Goal: Task Accomplishment & Management: Manage account settings

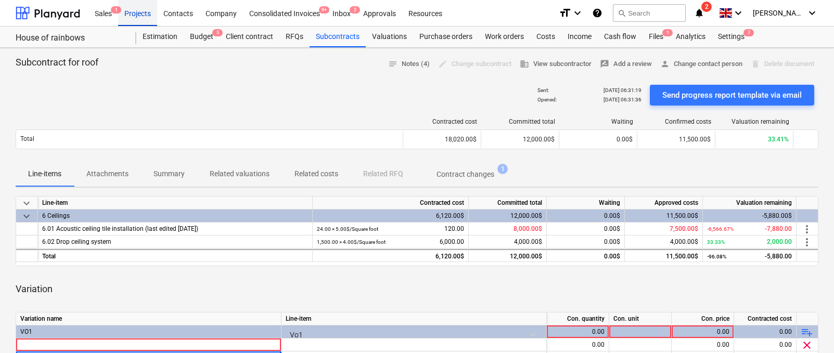
click at [128, 19] on div "Projects" at bounding box center [137, 12] width 39 height 27
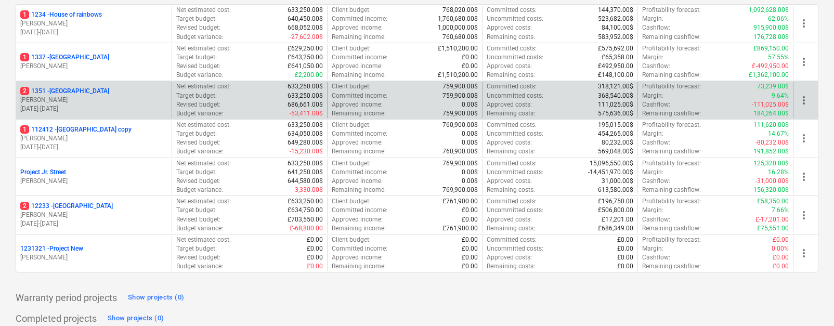
scroll to position [169, 0]
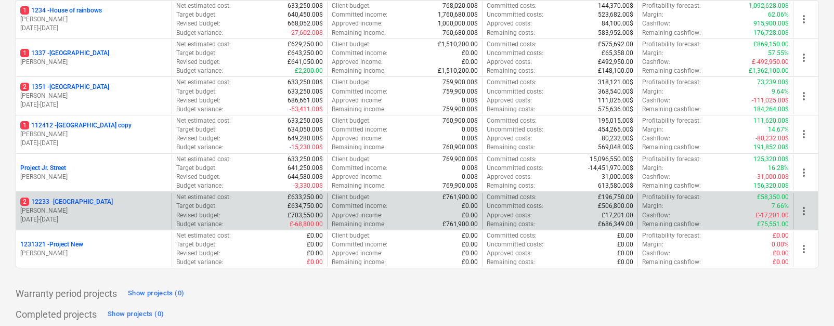
click at [87, 203] on div "2 [STREET_ADDRESS]" at bounding box center [93, 202] width 147 height 9
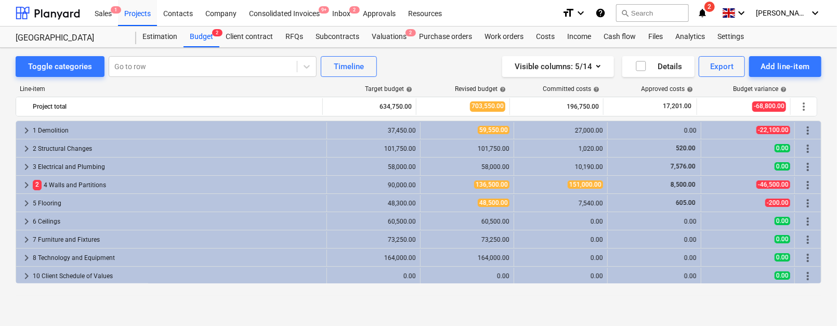
click at [27, 132] on span "keyboard_arrow_right" at bounding box center [26, 130] width 12 height 12
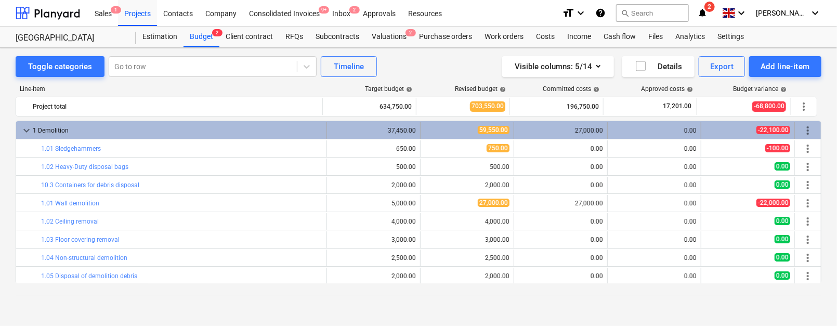
click at [27, 127] on span "keyboard_arrow_down" at bounding box center [26, 130] width 12 height 12
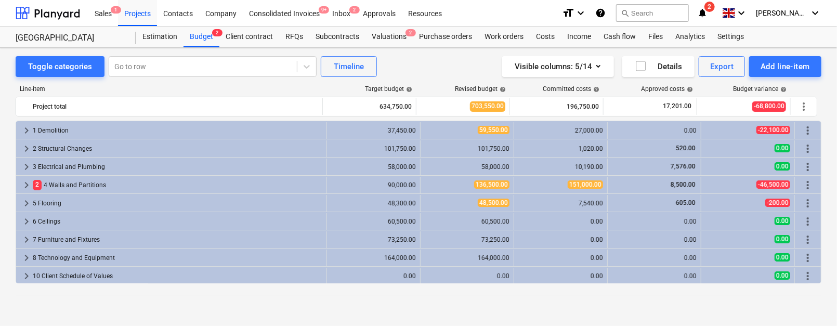
click at [343, 88] on div "Target budget help" at bounding box center [371, 88] width 94 height 7
click at [748, 12] on icon "keyboard_arrow_down" at bounding box center [741, 13] width 12 height 12
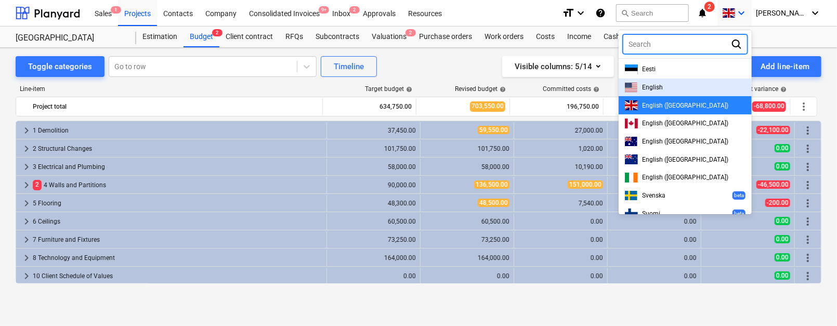
click at [694, 86] on div "English" at bounding box center [685, 88] width 121 height 10
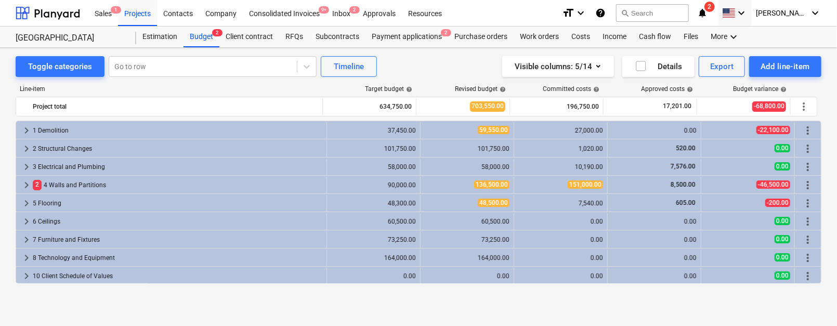
click at [247, 91] on div "Line-item" at bounding box center [170, 88] width 308 height 7
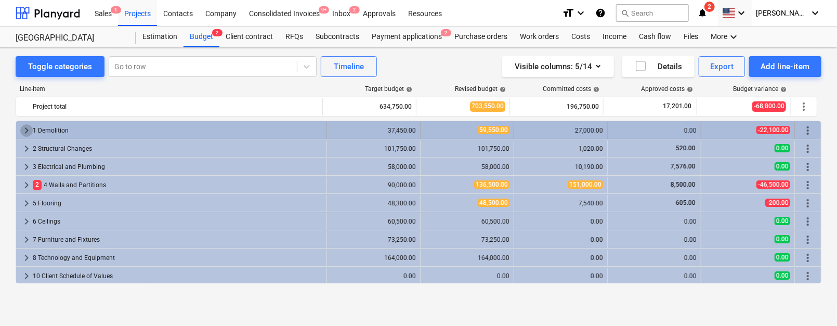
click at [23, 128] on span "keyboard_arrow_right" at bounding box center [26, 130] width 12 height 12
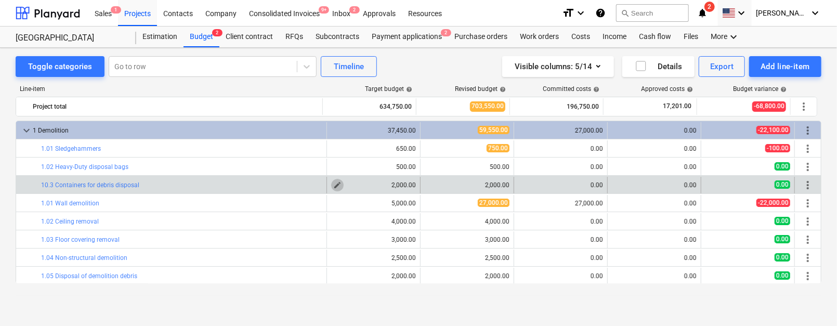
click at [337, 185] on span "edit" at bounding box center [337, 185] width 8 height 8
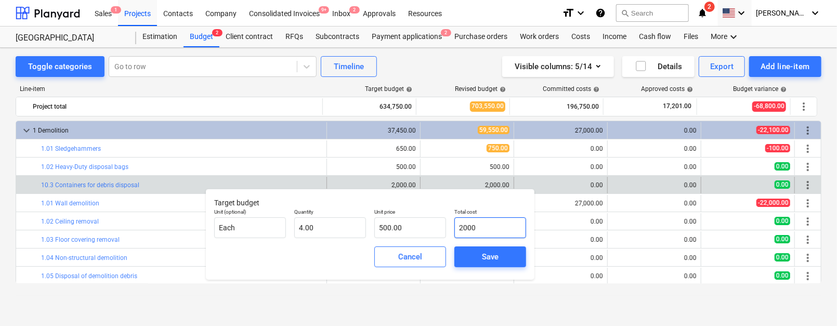
click at [490, 235] on input "2000" at bounding box center [491, 227] width 72 height 21
type input "5"
type input "1.25"
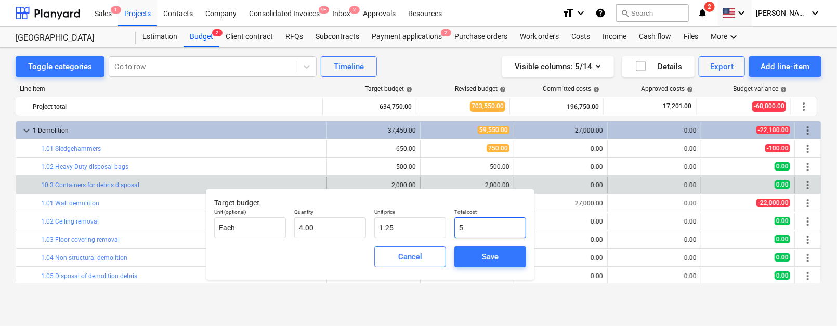
type input "50"
type input "12.50"
type input "500"
type input "125.00"
type input "5000"
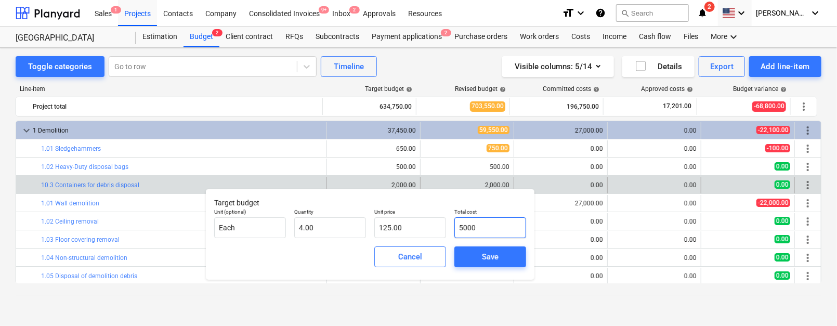
type input "1,250.00"
type input "5,000.00"
click at [486, 256] on div "Save" at bounding box center [490, 257] width 17 height 14
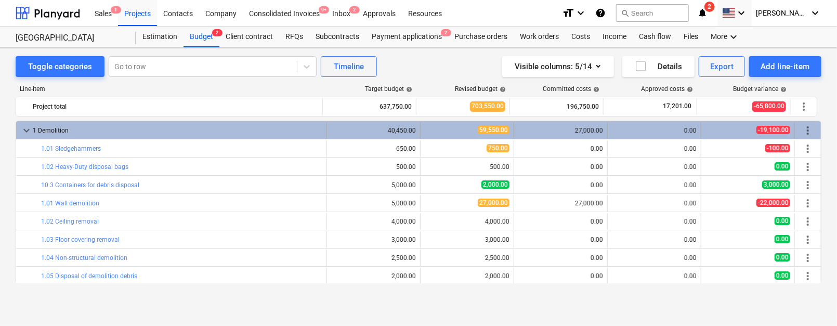
click at [28, 130] on span "keyboard_arrow_down" at bounding box center [26, 130] width 12 height 12
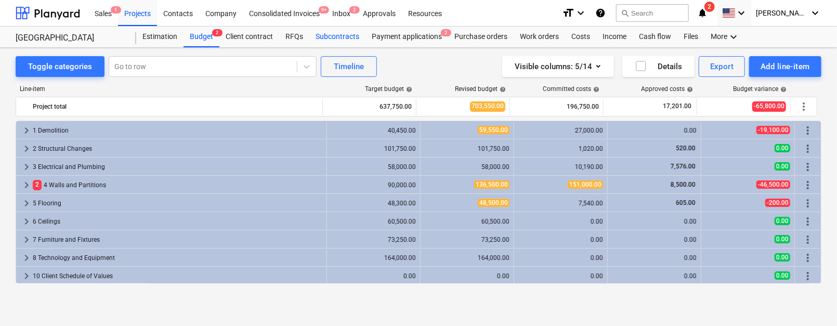
click at [341, 33] on div "Subcontracts" at bounding box center [337, 37] width 56 height 21
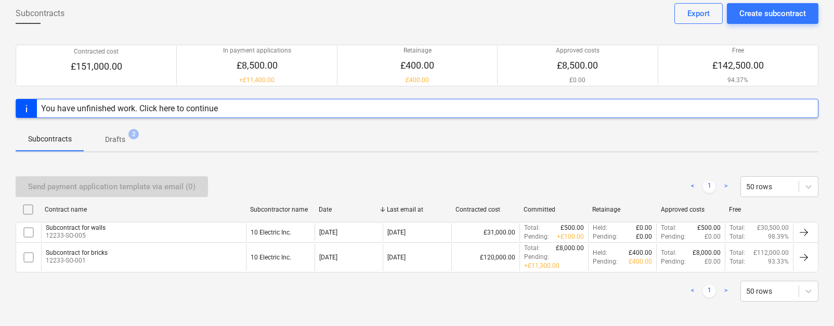
scroll to position [59, 0]
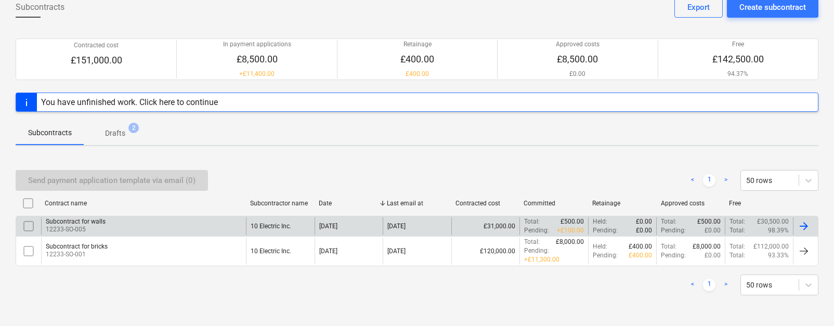
click at [123, 226] on div "Subcontract for walls 12233-SO-005" at bounding box center [143, 226] width 205 height 18
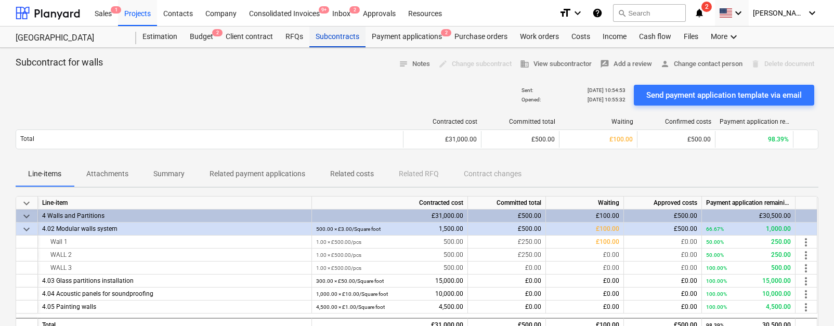
click at [329, 36] on div "Subcontracts" at bounding box center [337, 37] width 56 height 21
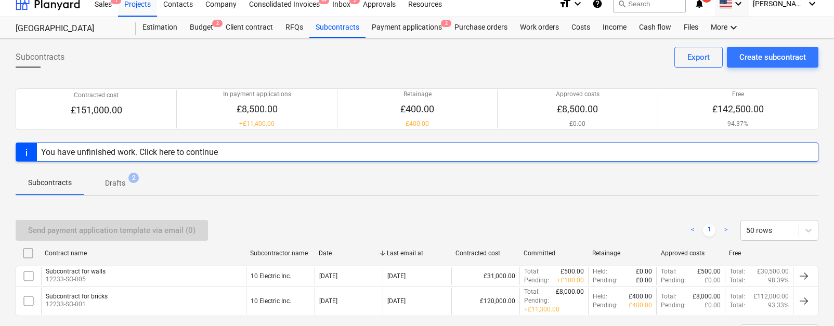
scroll to position [8, 0]
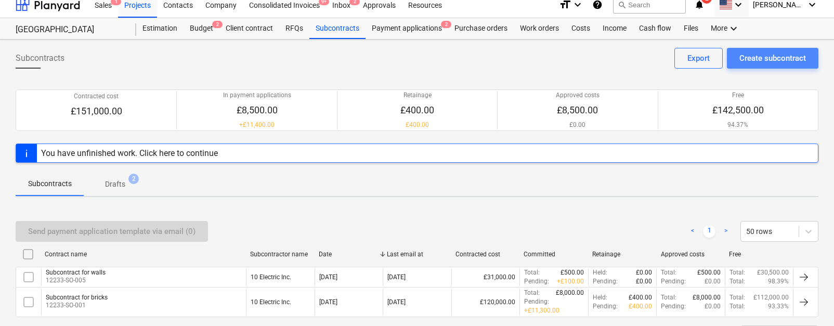
click at [753, 59] on div "Create subcontract" at bounding box center [773, 58] width 67 height 14
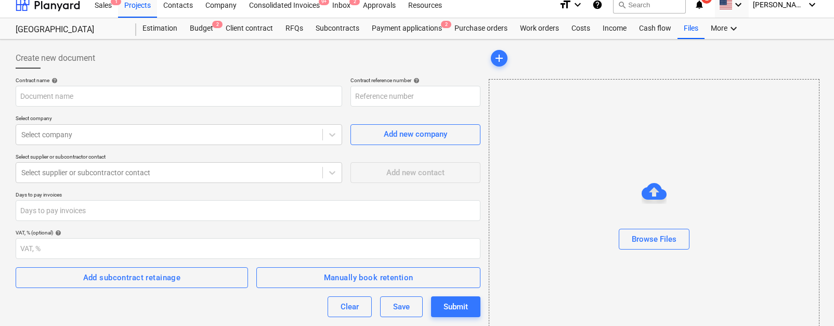
type input "12233-SO-007"
click at [208, 106] on div "Contract name help Contract reference number help 12233-SO-007 Select company S…" at bounding box center [248, 226] width 465 height 299
click at [202, 101] on input "text" at bounding box center [179, 96] width 327 height 21
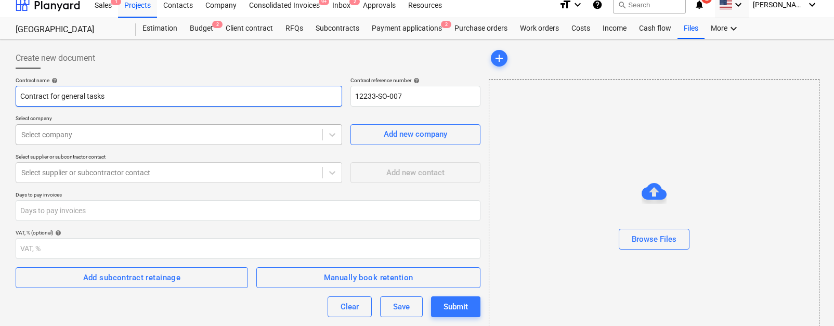
type input "Contract for general tasks"
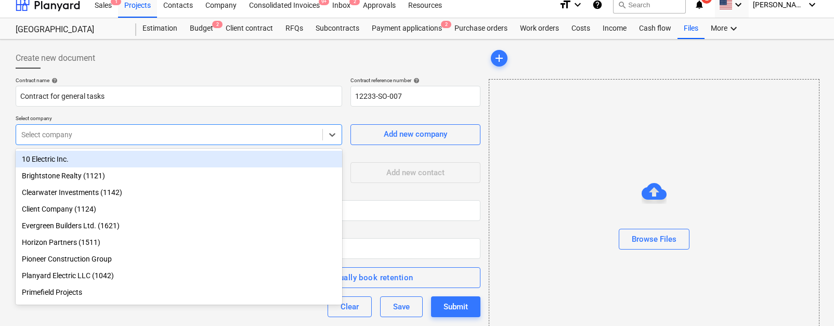
click at [135, 136] on div at bounding box center [169, 135] width 296 height 10
click at [117, 161] on div "10 Electric Inc." at bounding box center [179, 159] width 327 height 17
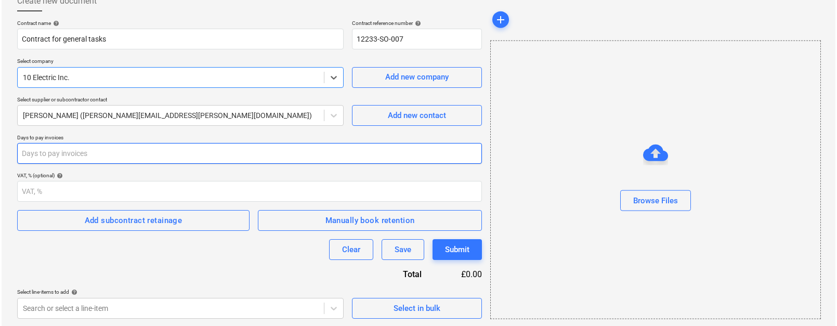
scroll to position [66, 0]
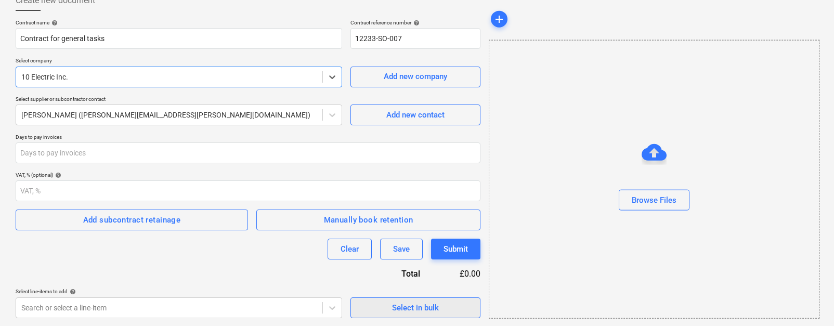
click at [367, 309] on span "Select in bulk" at bounding box center [416, 308] width 104 height 14
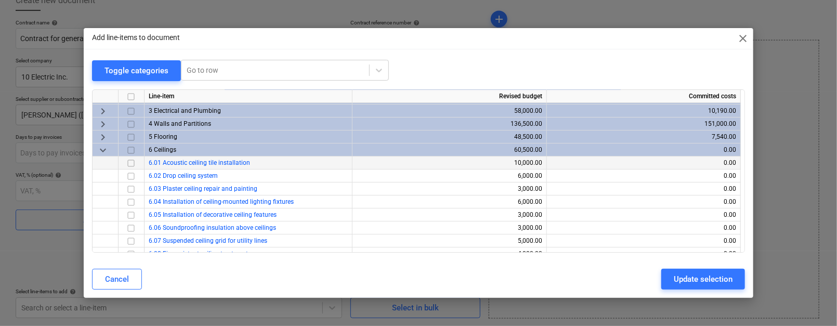
scroll to position [21, 0]
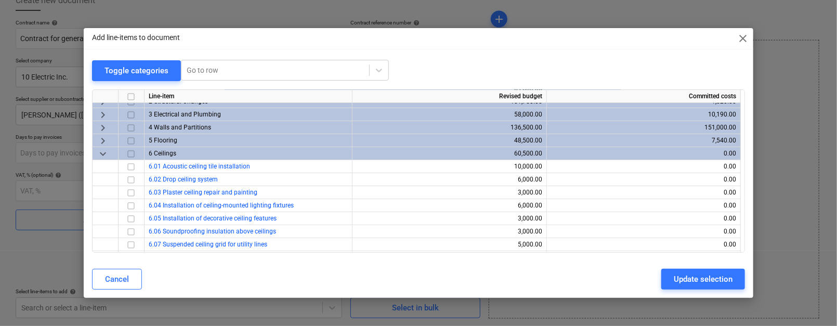
click at [102, 155] on span "keyboard_arrow_down" at bounding box center [103, 153] width 12 height 12
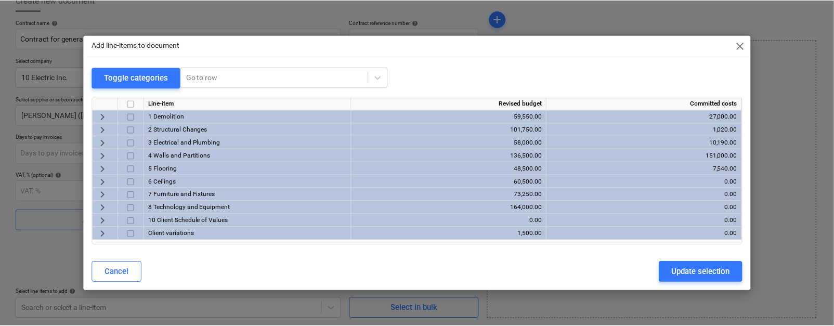
scroll to position [0, 0]
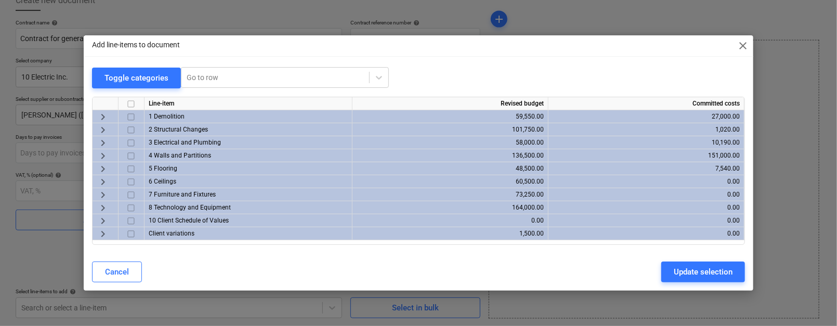
click at [101, 182] on span "keyboard_arrow_right" at bounding box center [103, 182] width 12 height 12
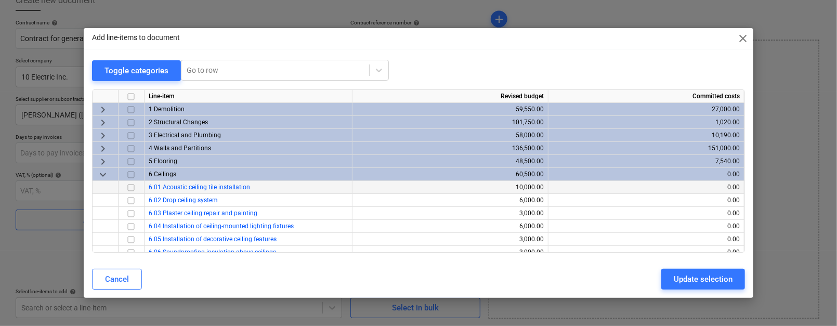
click at [131, 186] on input "checkbox" at bounding box center [131, 187] width 12 height 12
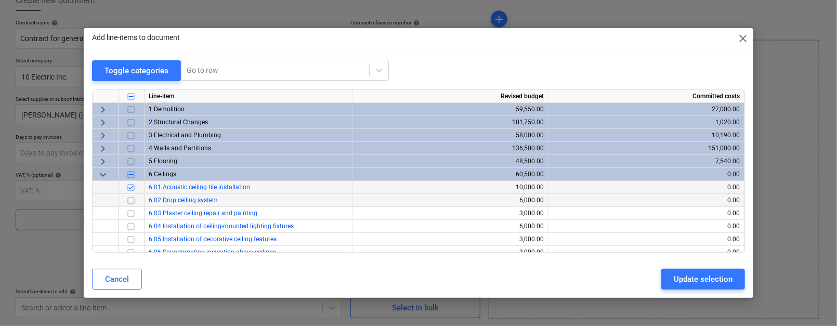
click at [131, 203] on input "checkbox" at bounding box center [131, 200] width 12 height 12
click at [132, 214] on input "checkbox" at bounding box center [131, 213] width 12 height 12
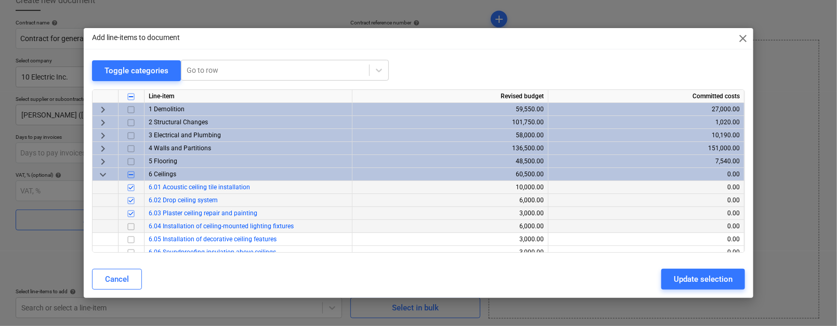
click at [132, 227] on input "checkbox" at bounding box center [131, 226] width 12 height 12
click at [689, 279] on div "Update selection" at bounding box center [703, 280] width 59 height 14
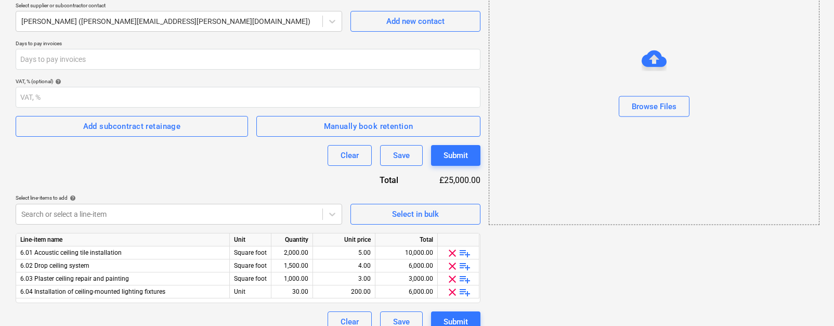
scroll to position [174, 0]
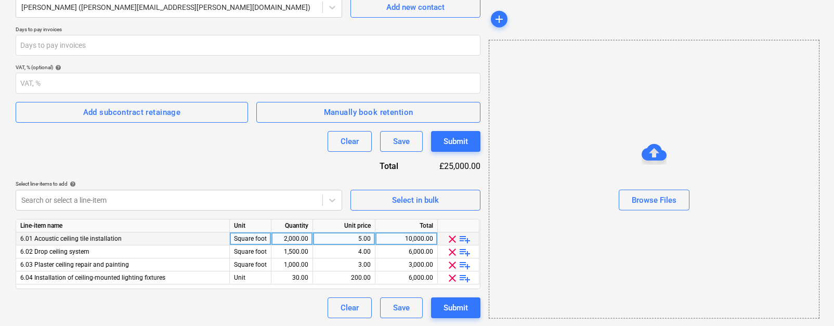
click at [463, 236] on span "playlist_add" at bounding box center [465, 239] width 12 height 12
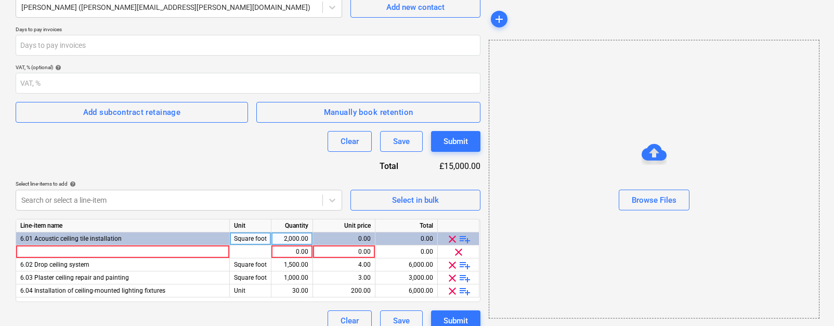
click at [463, 236] on span "playlist_add" at bounding box center [465, 239] width 12 height 12
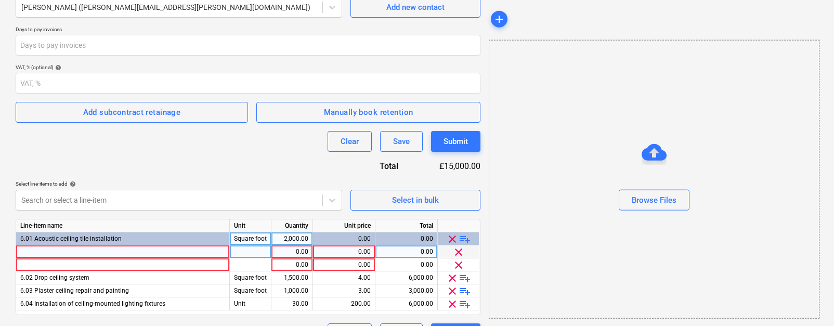
click at [130, 253] on div at bounding box center [123, 251] width 214 height 13
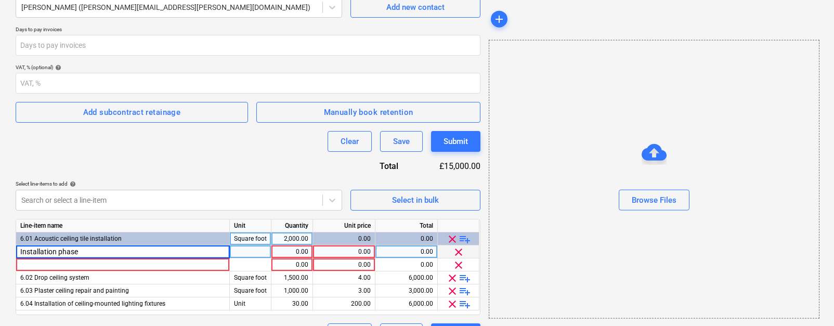
type input "Installation phase 1"
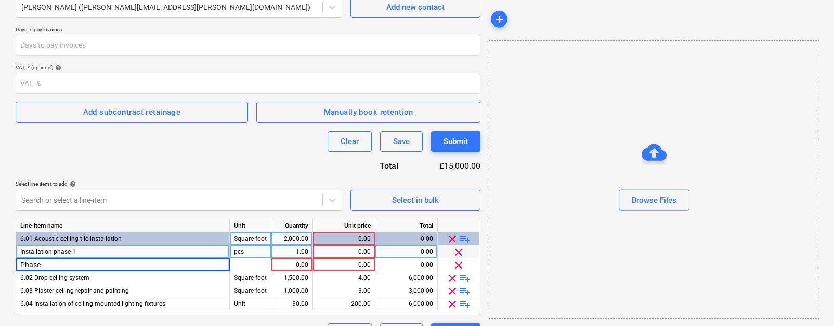
type input "Phase"
click at [76, 219] on div "Line-item name" at bounding box center [123, 225] width 214 height 13
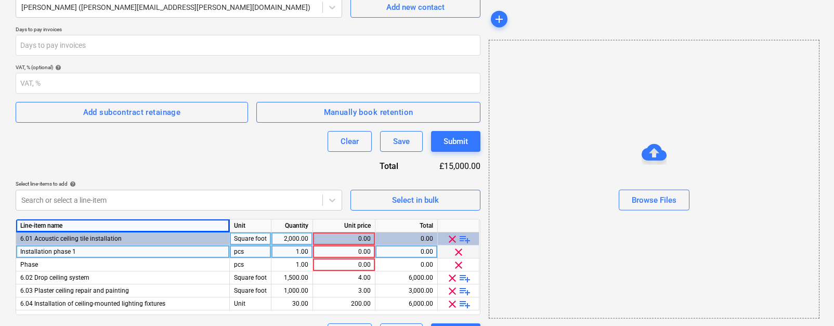
click at [364, 250] on div "0.00" at bounding box center [344, 251] width 54 height 13
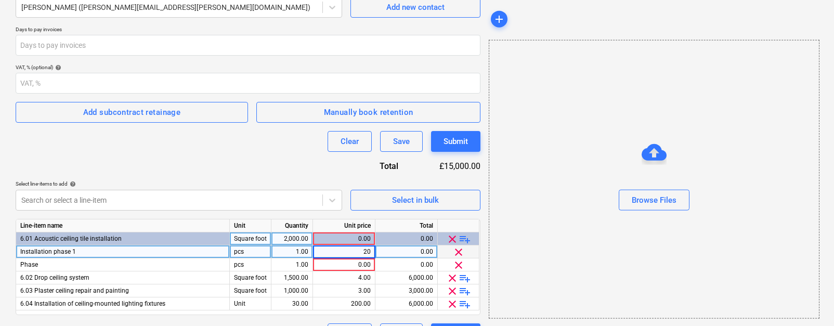
type input "200"
click at [247, 166] on div "Contract name help Contract for general tasks Contract reference number help 12…" at bounding box center [248, 128] width 465 height 433
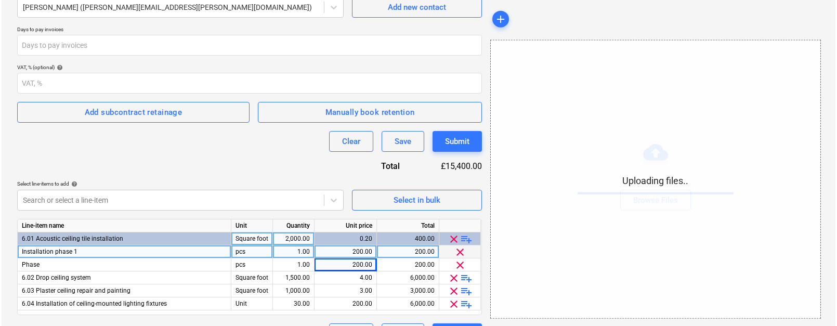
scroll to position [200, 0]
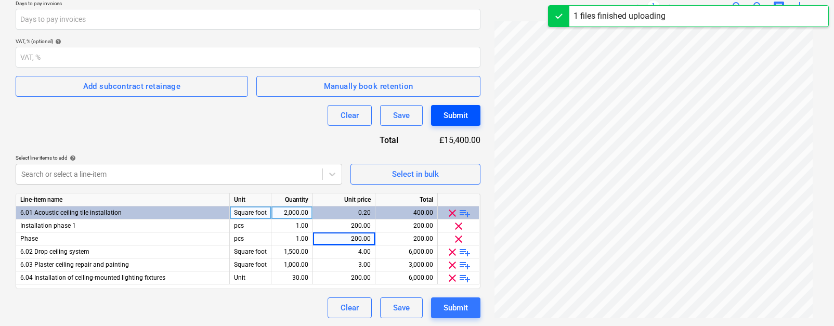
click at [449, 119] on div "Submit" at bounding box center [456, 116] width 24 height 14
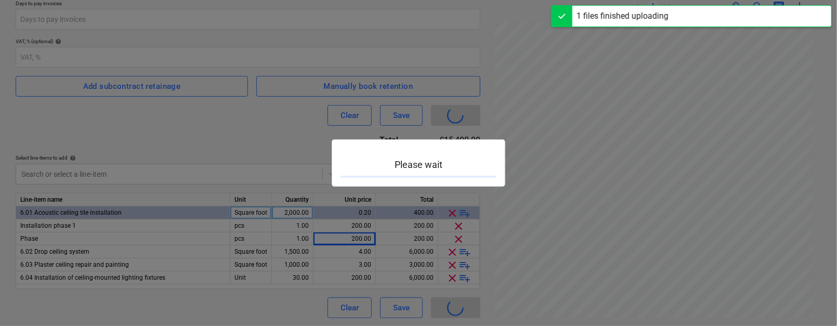
type input "12233-SO-007"
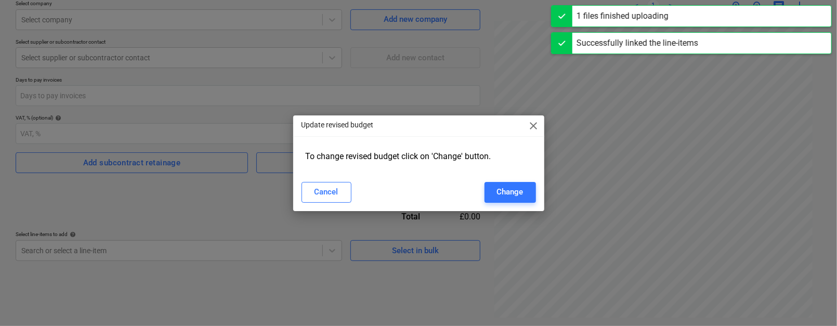
scroll to position [123, 0]
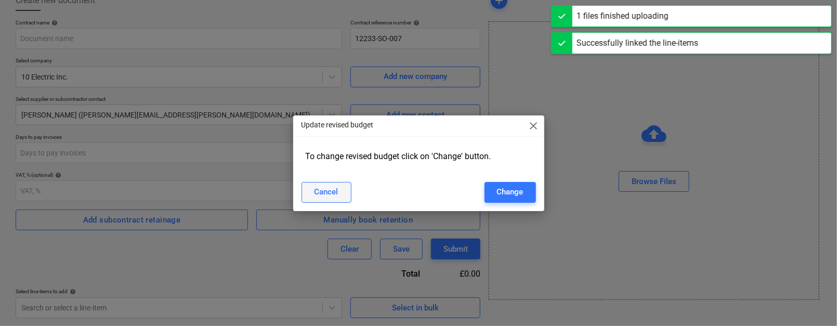
click at [338, 196] on div "Cancel" at bounding box center [327, 192] width 24 height 14
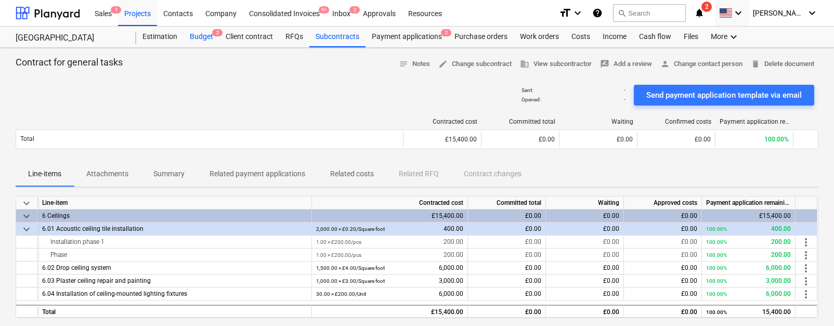
click at [204, 40] on div "Budget 2" at bounding box center [202, 37] width 36 height 21
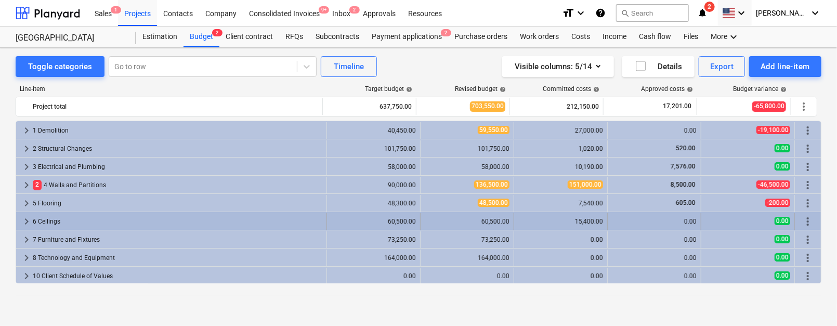
click at [25, 222] on span "keyboard_arrow_right" at bounding box center [26, 221] width 12 height 12
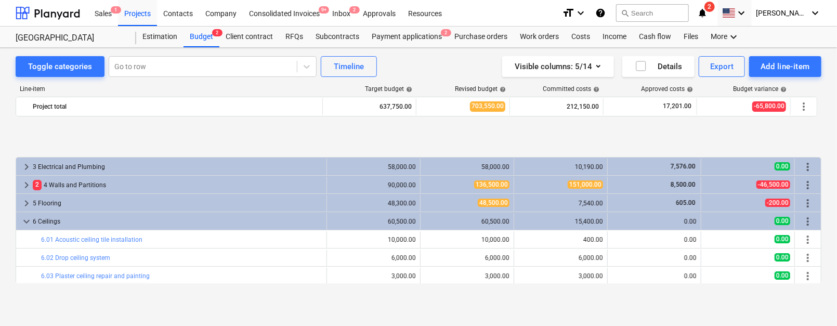
scroll to position [58, 0]
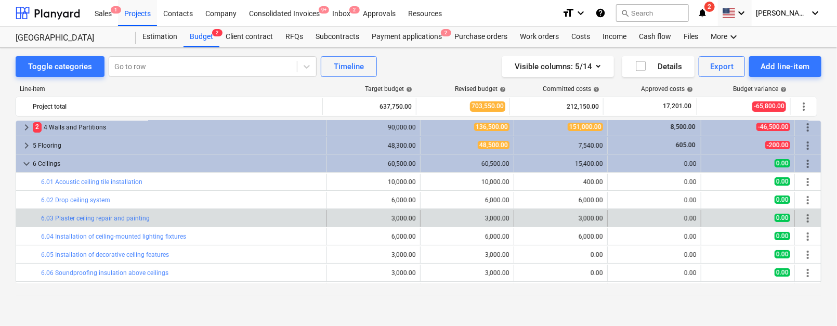
click at [519, 216] on div "3,000.00" at bounding box center [561, 218] width 85 height 7
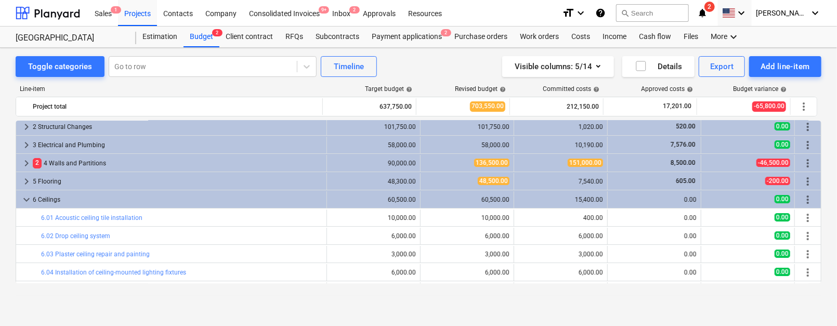
scroll to position [20, 0]
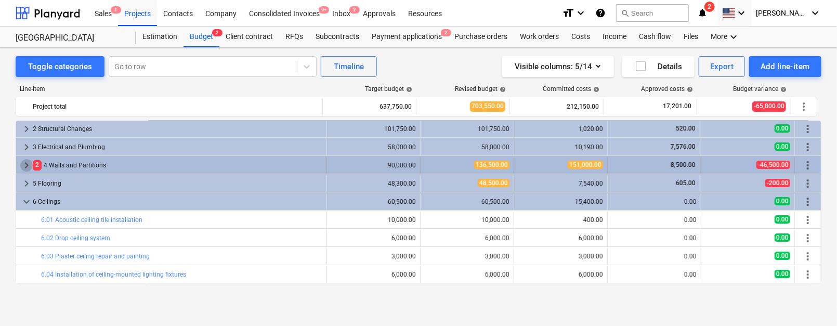
click at [25, 165] on span "keyboard_arrow_right" at bounding box center [26, 165] width 12 height 12
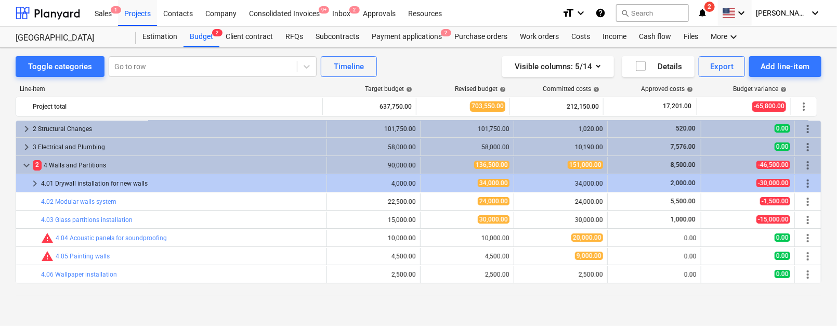
scroll to position [53, 0]
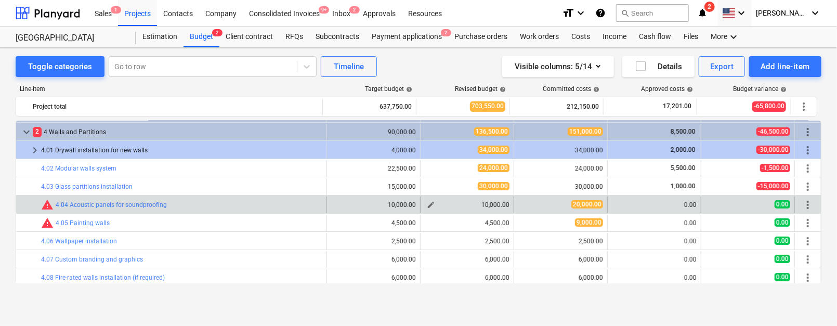
click at [428, 206] on span "edit" at bounding box center [431, 205] width 8 height 8
type textarea "x"
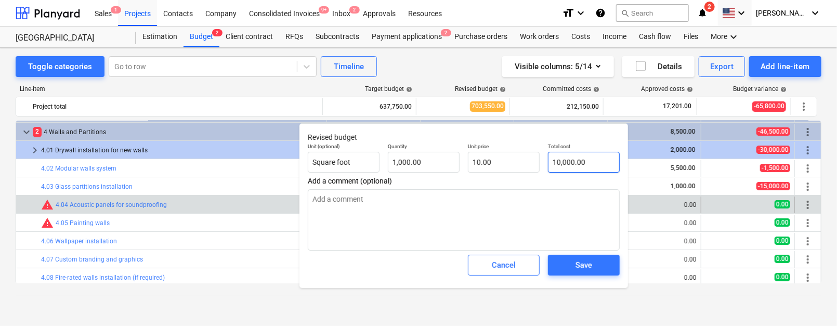
type input "10000"
click at [564, 163] on input "10000" at bounding box center [584, 162] width 72 height 21
type textarea "x"
type input "2"
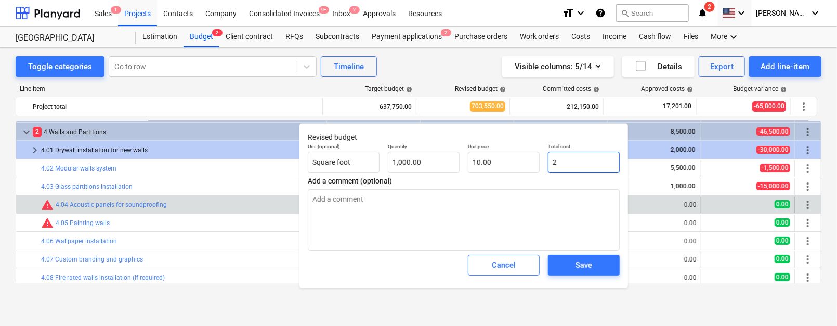
type input "0.00"
type textarea "x"
type input "20"
type input "0.02"
type textarea "x"
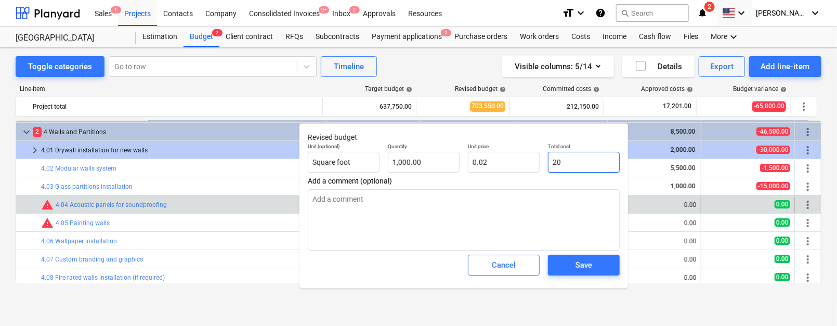
type input "200"
type input "0.20"
type textarea "x"
type input "2000"
type input "2.00"
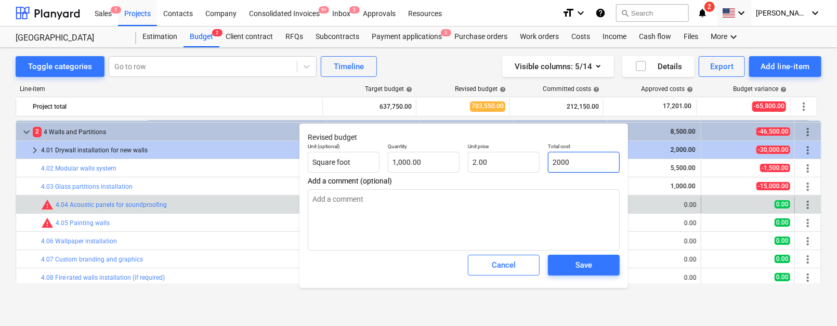
type textarea "x"
type input "20000"
type input "20.00"
type input "20000"
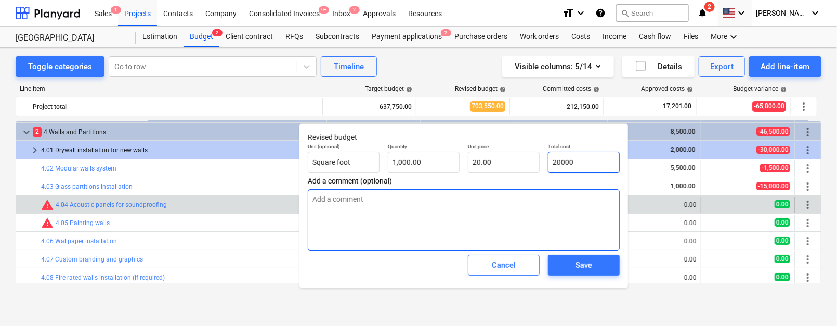
type textarea "x"
type input "20,000.00"
type textarea "x"
type textarea "P"
type textarea "x"
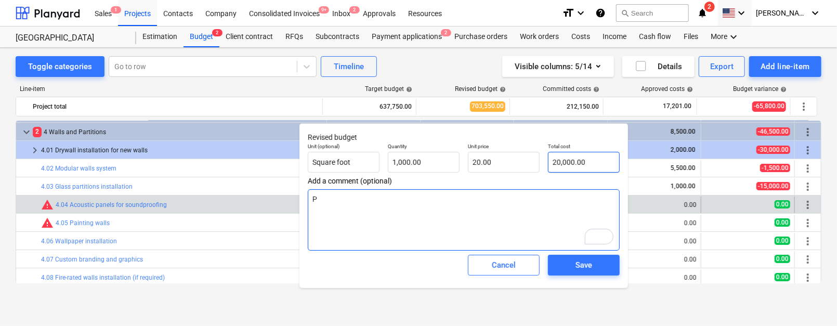
type textarea "Pr"
type textarea "x"
type textarea "Pric"
type textarea "x"
type textarea "Price"
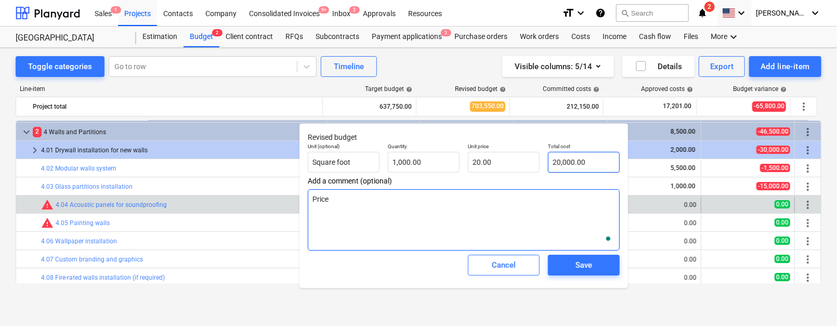
type textarea "x"
type textarea "Price i"
type textarea "x"
type textarea "Price in"
type textarea "x"
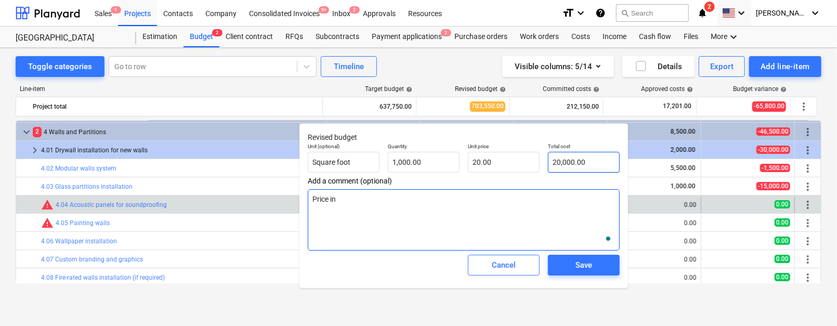
type textarea "Price inc"
type textarea "x"
type textarea "Price incr"
type textarea "x"
type textarea "Price incre"
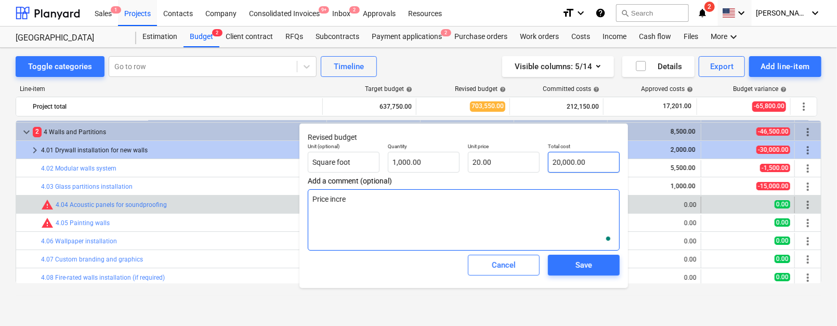
type textarea "x"
type textarea "Price increa"
type textarea "x"
type textarea "Price increas"
type textarea "x"
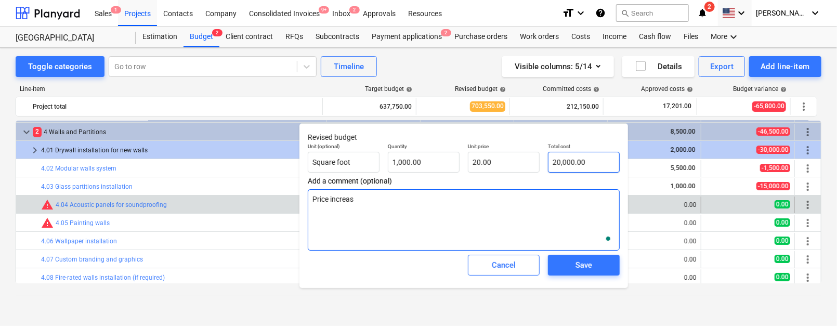
type textarea "Price increase"
type textarea "x"
type textarea "Price increases"
type textarea "x"
type textarea "Price increases"
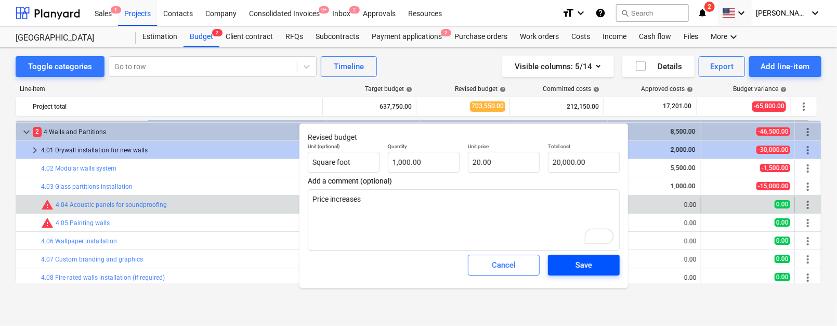
click at [586, 262] on div "Save" at bounding box center [584, 265] width 17 height 14
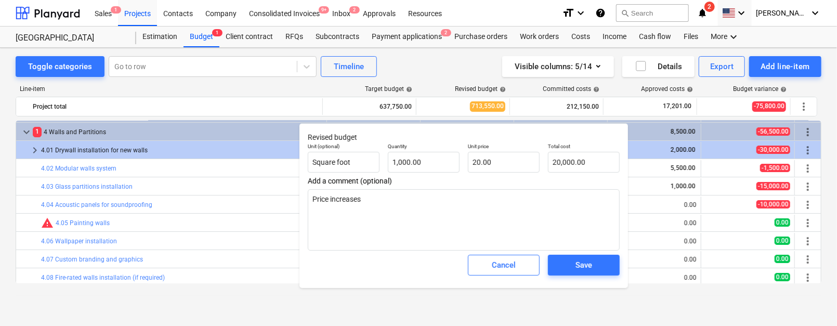
type textarea "x"
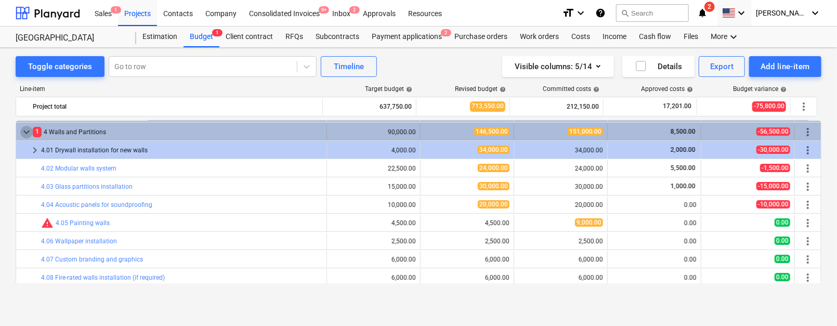
click at [25, 133] on span "keyboard_arrow_down" at bounding box center [26, 132] width 12 height 12
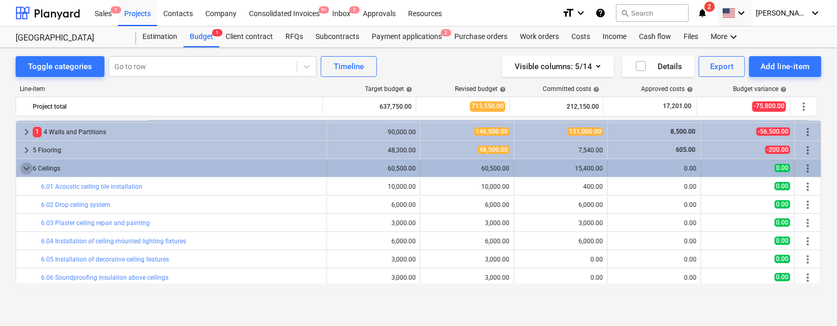
click at [27, 166] on span "keyboard_arrow_down" at bounding box center [26, 168] width 12 height 12
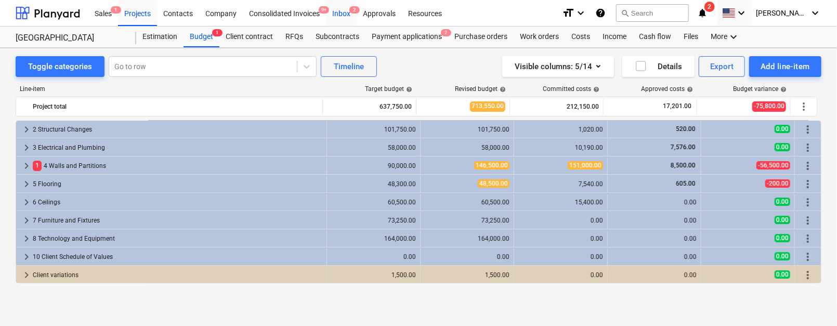
click at [341, 19] on div "Inbox 2" at bounding box center [341, 12] width 31 height 27
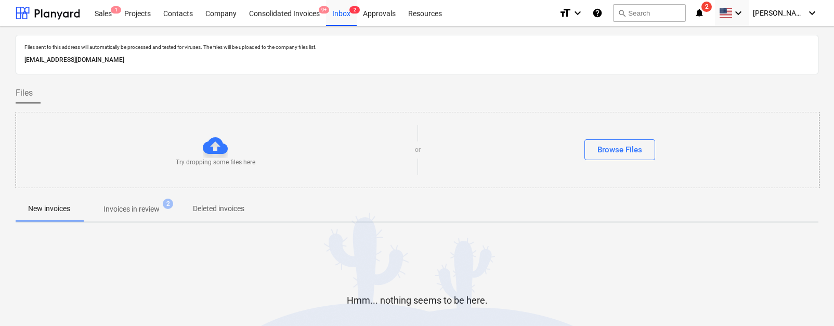
click at [171, 60] on p "[EMAIL_ADDRESS][DOMAIN_NAME]" at bounding box center [416, 60] width 785 height 11
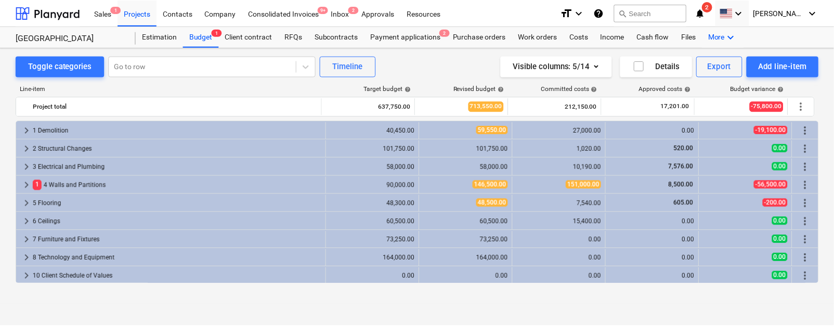
scroll to position [19, 0]
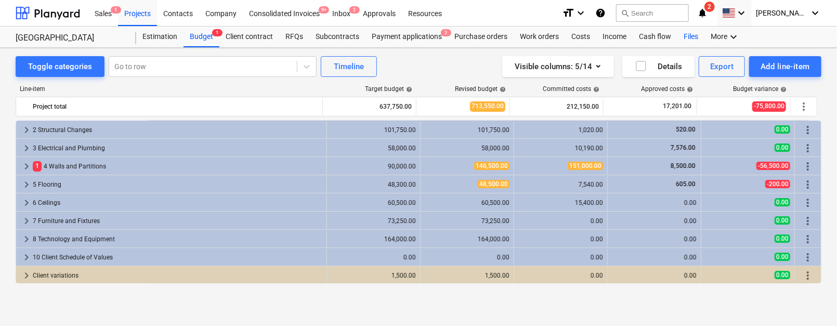
click at [691, 38] on div "Files" at bounding box center [691, 37] width 27 height 21
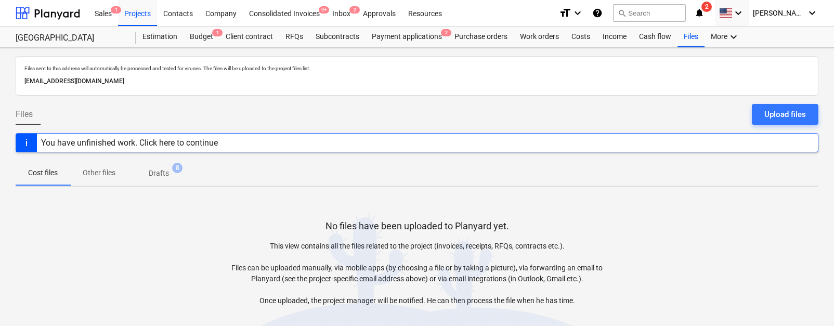
scroll to position [6, 0]
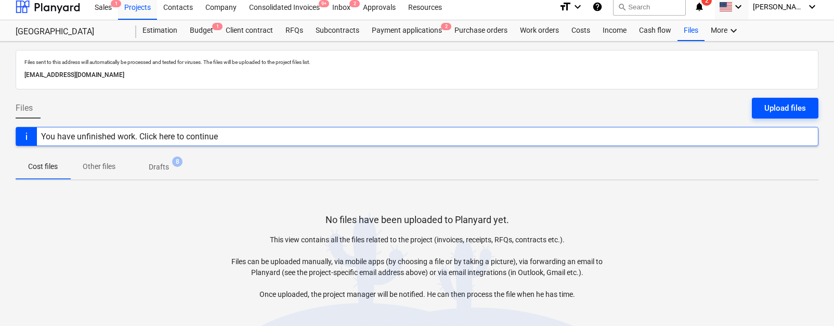
click at [803, 105] on div "Upload files" at bounding box center [786, 108] width 42 height 14
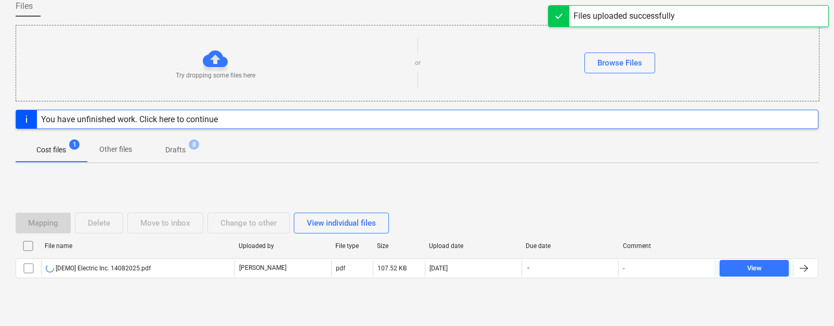
scroll to position [114, 0]
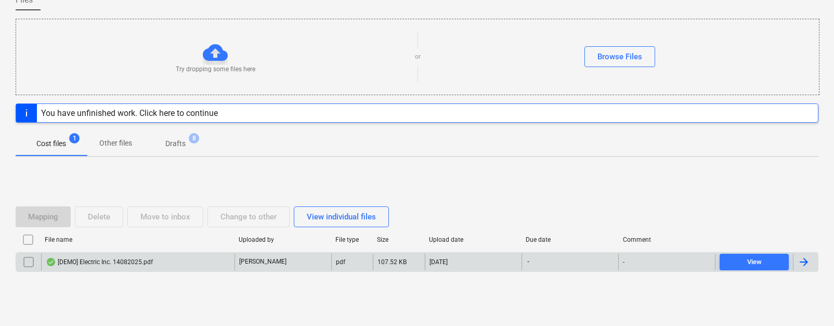
click at [131, 258] on div "[DEMO] Electric Inc. 14082025.pdf" at bounding box center [99, 262] width 107 height 8
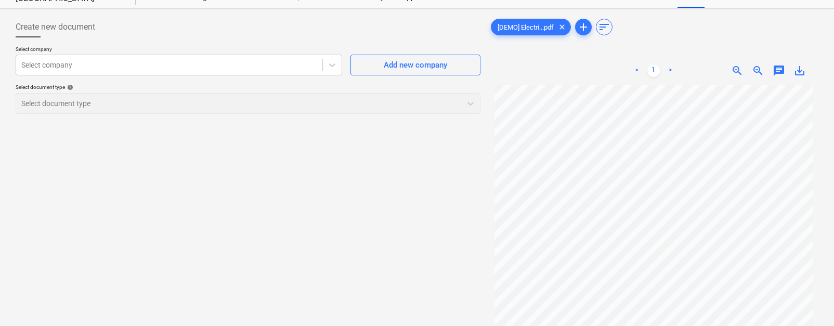
scroll to position [6, 0]
click at [254, 63] on div at bounding box center [169, 65] width 296 height 10
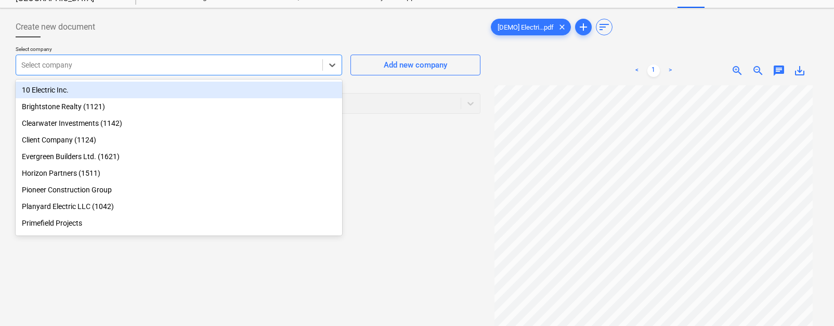
click at [206, 93] on div "10 Electric Inc." at bounding box center [179, 90] width 327 height 17
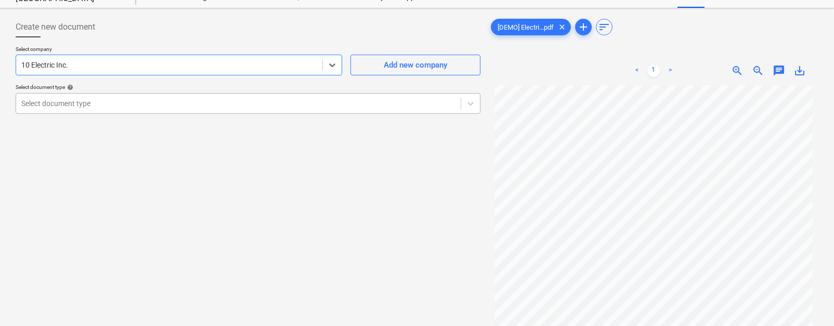
click at [202, 98] on div at bounding box center [238, 103] width 434 height 10
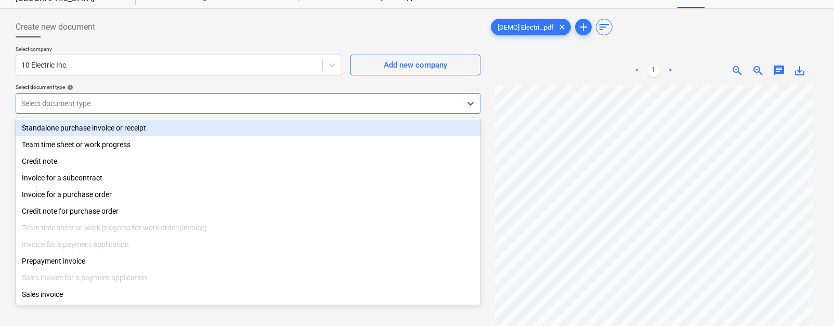
click at [96, 129] on div "Standalone purchase invoice or receipt" at bounding box center [248, 128] width 465 height 17
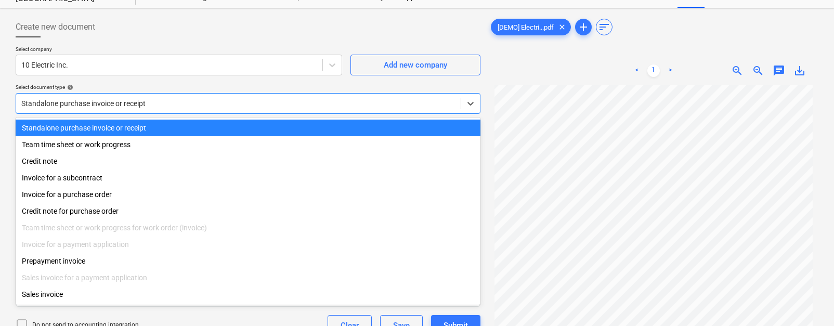
click at [167, 109] on div "Standalone purchase invoice or receipt" at bounding box center [238, 103] width 445 height 15
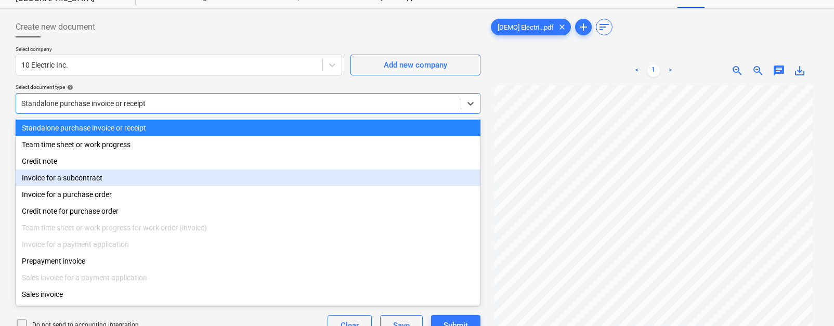
click at [103, 179] on div "Invoice for a subcontract" at bounding box center [248, 178] width 465 height 17
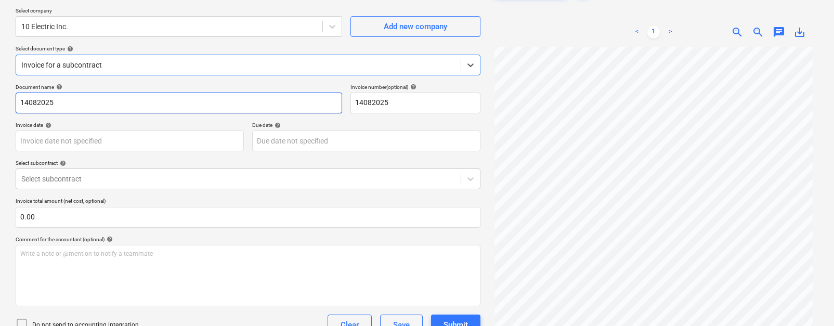
scroll to position [81, 0]
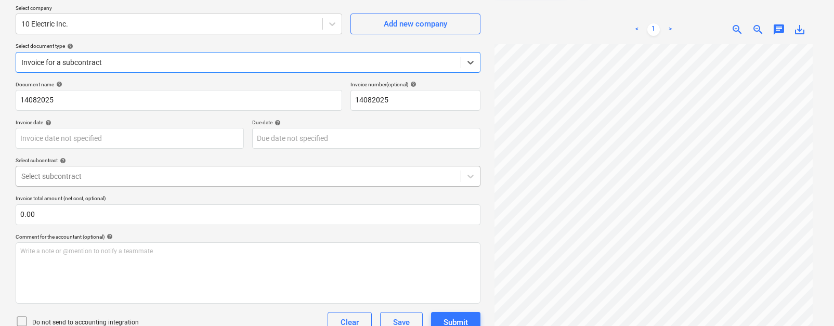
click at [98, 179] on div at bounding box center [238, 176] width 434 height 10
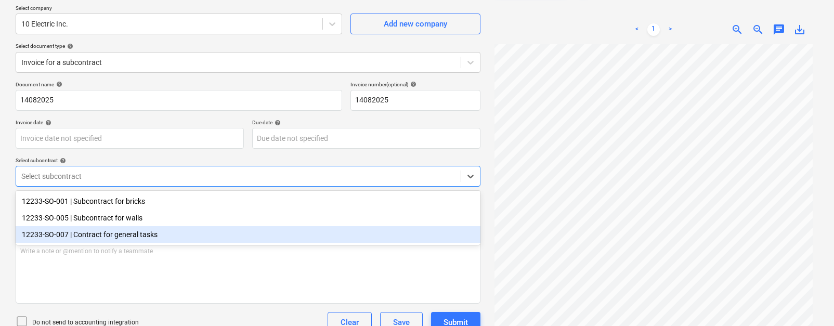
click at [166, 236] on div "12233-SO-007 | Contract for general tasks" at bounding box center [248, 234] width 465 height 17
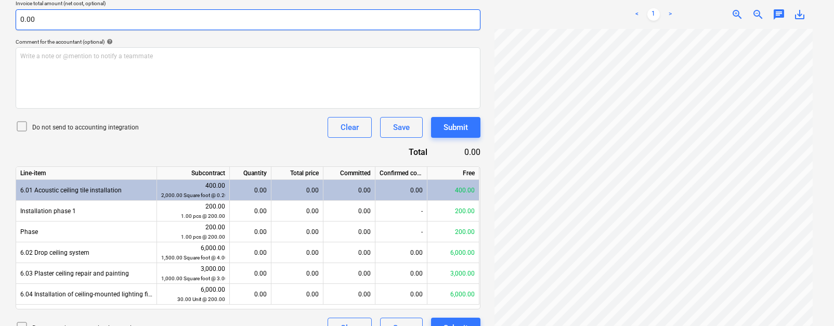
scroll to position [296, 0]
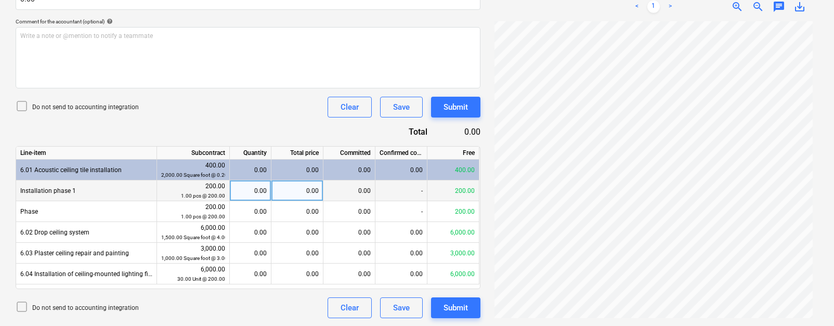
click at [303, 197] on div "0.00" at bounding box center [298, 190] width 52 height 21
type input "100"
type input "3000"
click at [244, 114] on div "Do not send to accounting integration Clear Save Submit" at bounding box center [248, 107] width 465 height 21
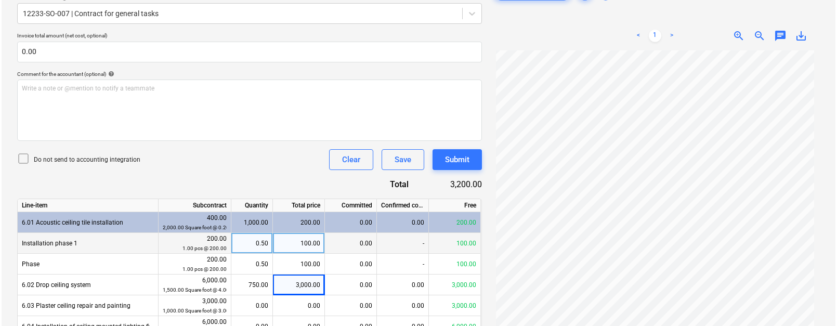
scroll to position [242, 0]
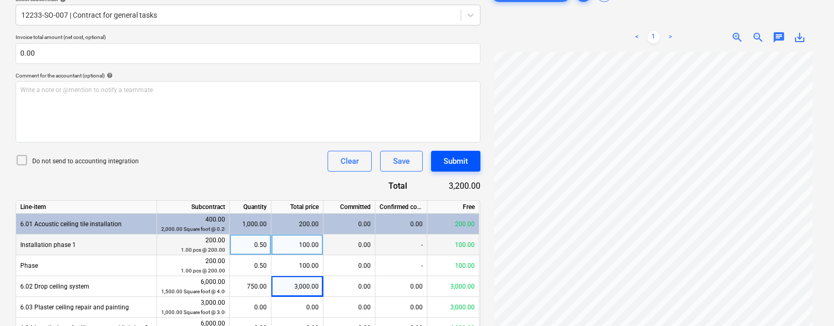
click at [457, 160] on div "Submit" at bounding box center [456, 161] width 24 height 14
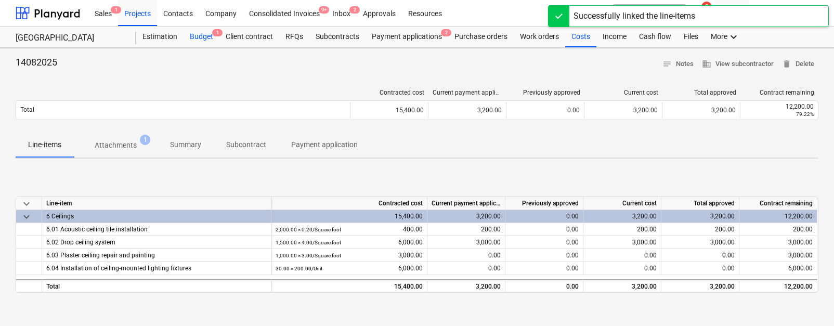
click at [209, 41] on div "Budget 1" at bounding box center [202, 37] width 36 height 21
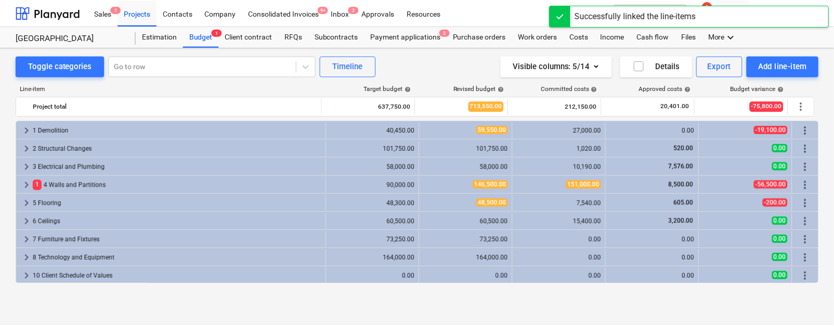
scroll to position [19, 0]
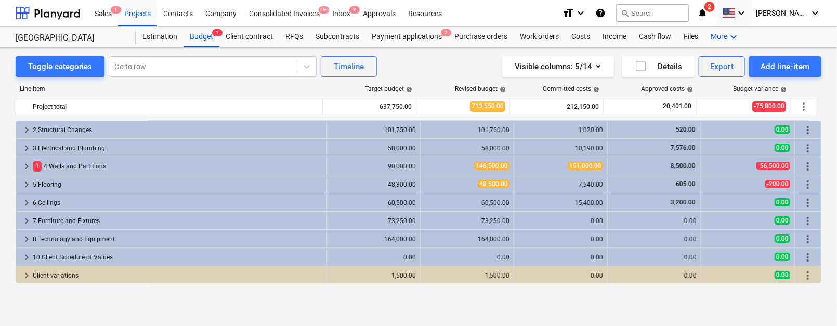
click at [723, 35] on div "More keyboard_arrow_down" at bounding box center [726, 37] width 42 height 21
click at [693, 73] on div "Settings" at bounding box center [715, 78] width 62 height 17
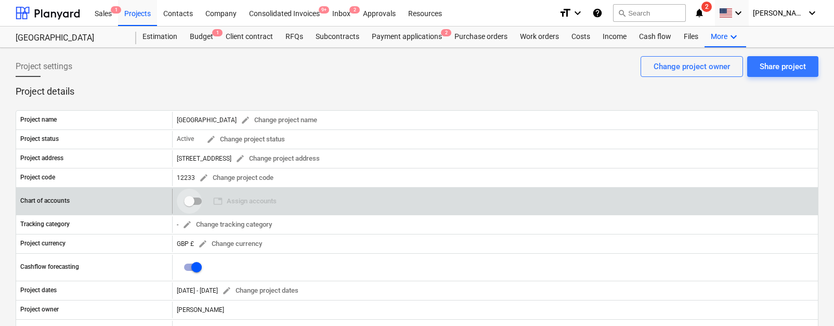
click at [188, 201] on input "checkbox" at bounding box center [189, 201] width 25 height 25
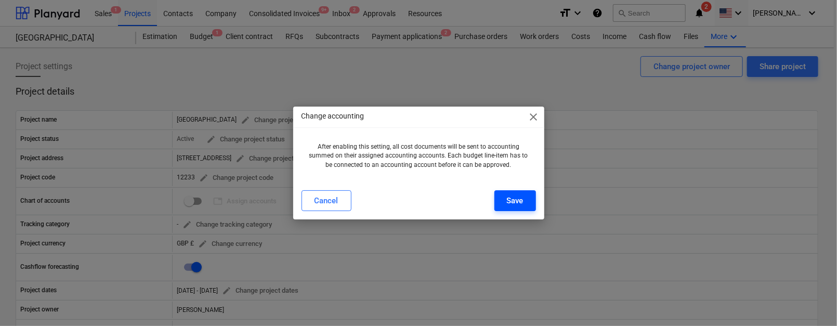
click at [495, 191] on button "Save" at bounding box center [516, 200] width 42 height 21
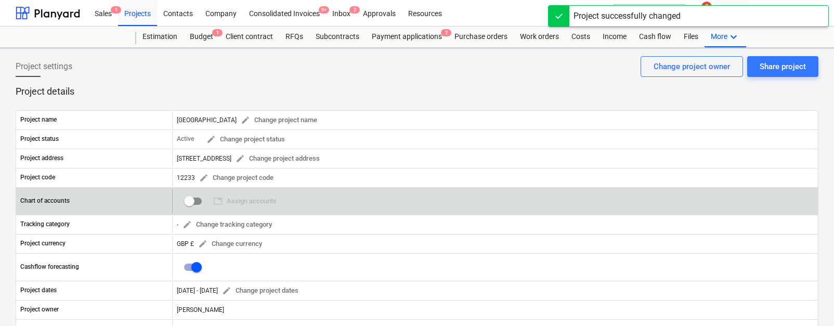
checkbox input "true"
click at [247, 199] on span "table Assign accounts" at bounding box center [244, 202] width 63 height 12
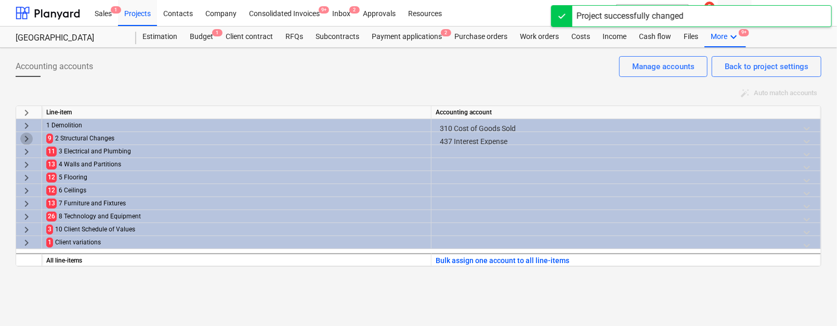
click at [24, 135] on span "keyboard_arrow_right" at bounding box center [26, 139] width 12 height 12
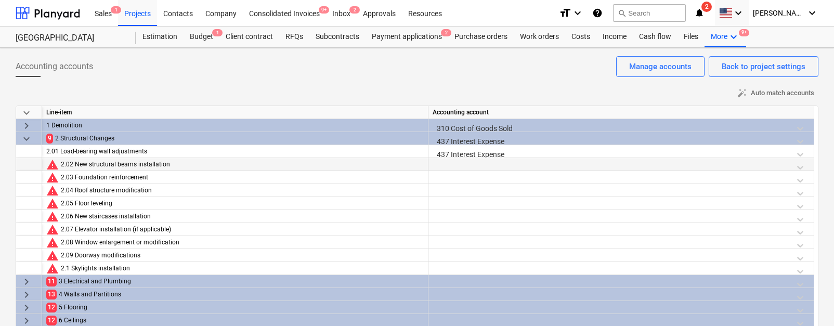
click at [466, 165] on div at bounding box center [621, 167] width 377 height 18
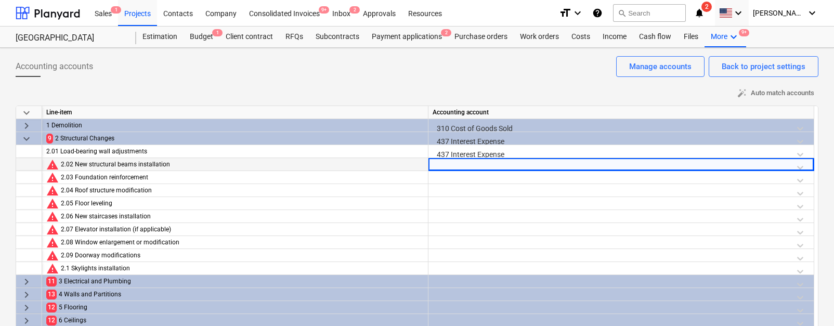
click at [466, 165] on div at bounding box center [621, 167] width 377 height 18
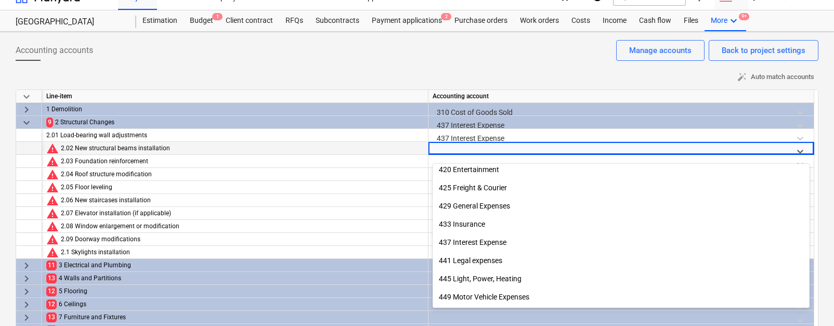
scroll to position [168, 0]
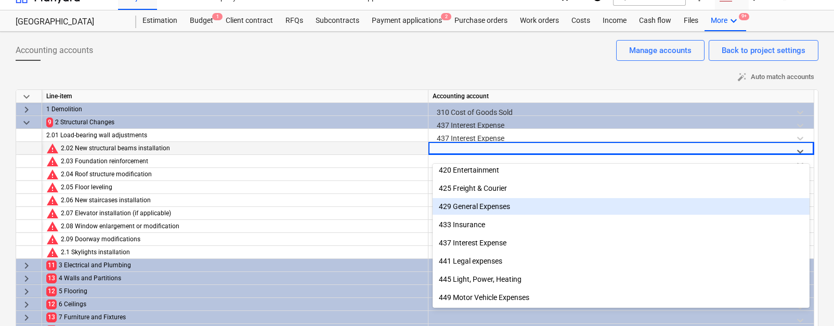
click at [496, 204] on div "429 General Expenses" at bounding box center [621, 206] width 377 height 17
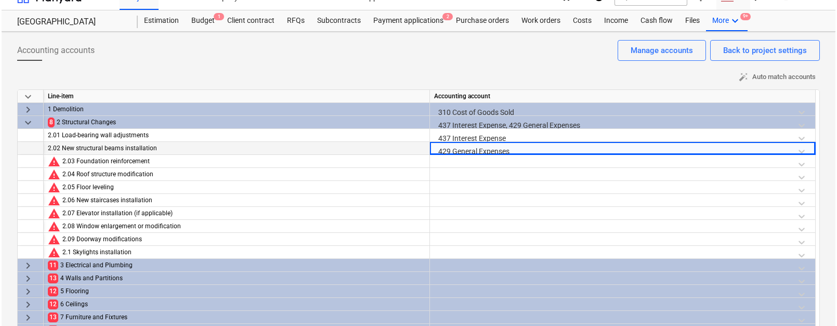
scroll to position [0, 0]
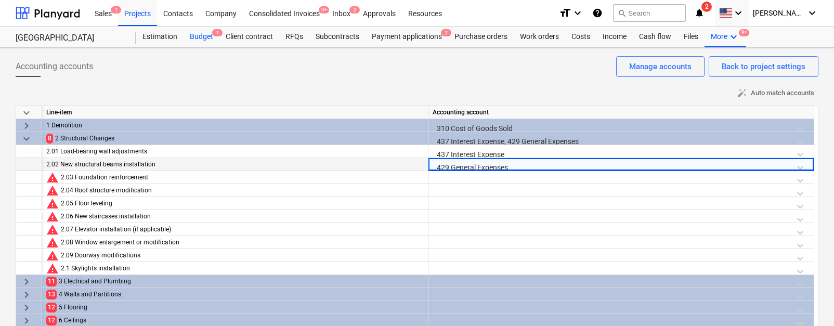
click at [209, 35] on div "Budget 1" at bounding box center [202, 37] width 36 height 21
